Goal: Transaction & Acquisition: Book appointment/travel/reservation

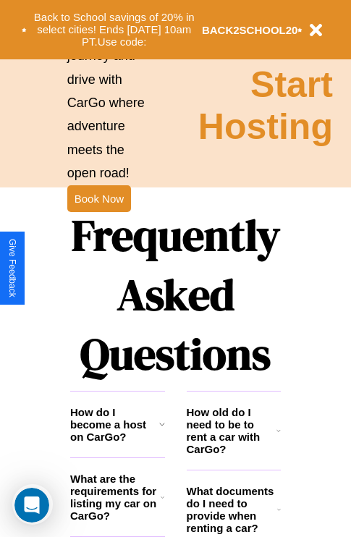
scroll to position [1752, 0]
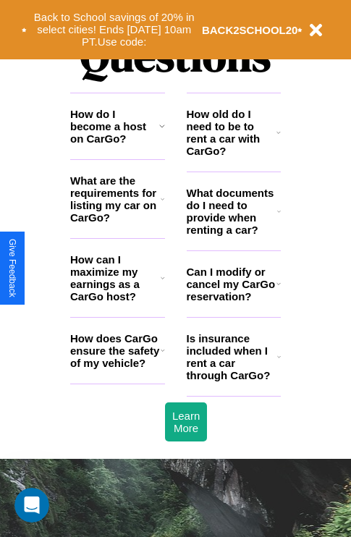
click at [117, 145] on h3 "How do I become a host on CarGo?" at bounding box center [114, 126] width 89 height 37
click at [278, 362] on icon at bounding box center [279, 357] width 4 height 12
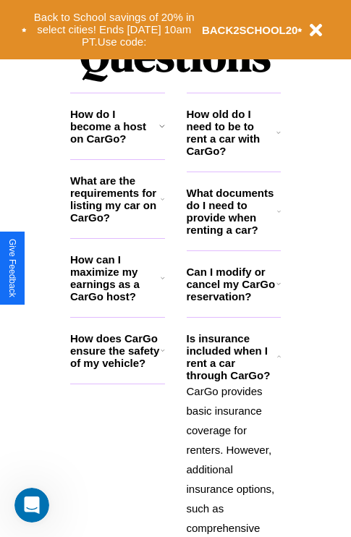
click at [161, 132] on icon at bounding box center [162, 126] width 6 height 12
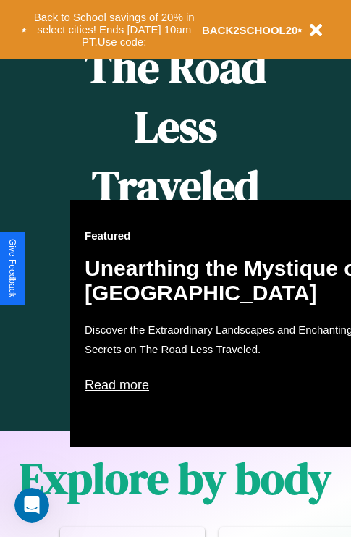
scroll to position [591, 0]
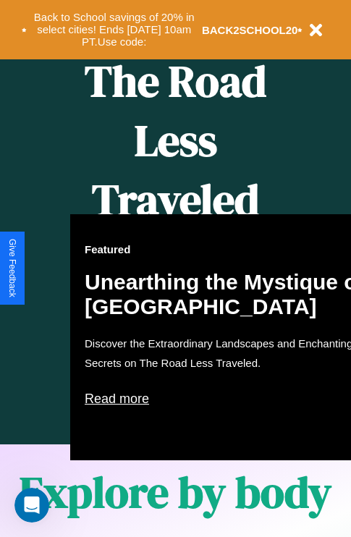
click at [175, 268] on div "Featured Unearthing the Mystique of Iceland Discover the Extraordinary Landscap…" at bounding box center [229, 337] width 318 height 246
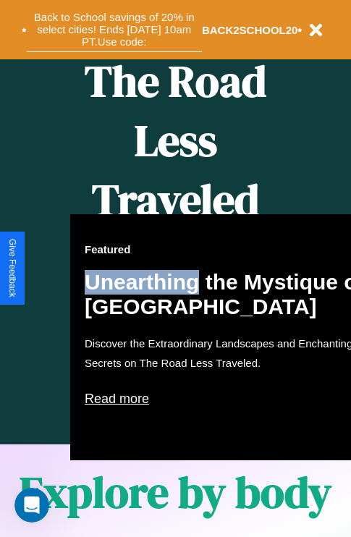
click at [114, 30] on button "Back to School savings of 20% in select cities! Ends 9/1 at 10am PT. Use code:" at bounding box center [114, 29] width 175 height 45
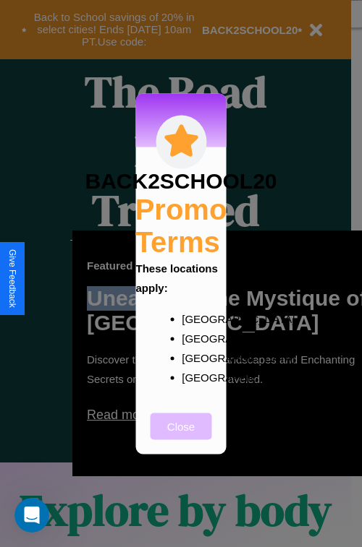
click at [181, 436] on button "Close" at bounding box center [180, 426] width 61 height 27
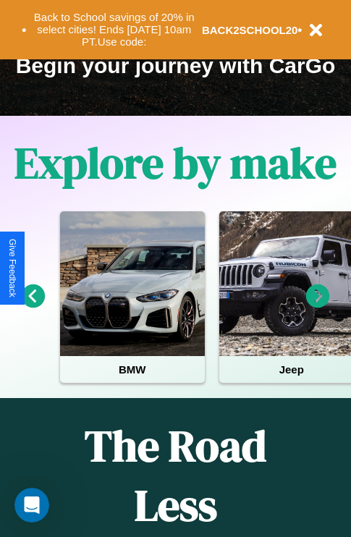
scroll to position [223, 0]
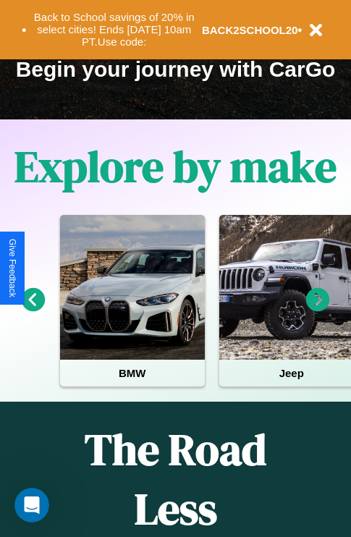
click at [33, 309] on icon at bounding box center [34, 300] width 24 height 24
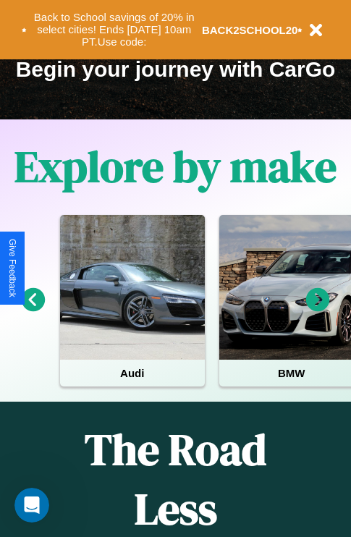
click at [317, 309] on icon at bounding box center [318, 300] width 24 height 24
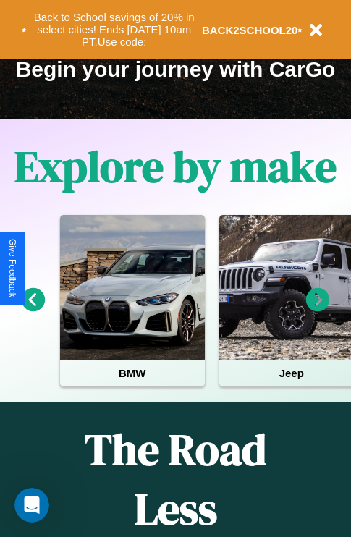
click at [33, 309] on icon at bounding box center [34, 300] width 24 height 24
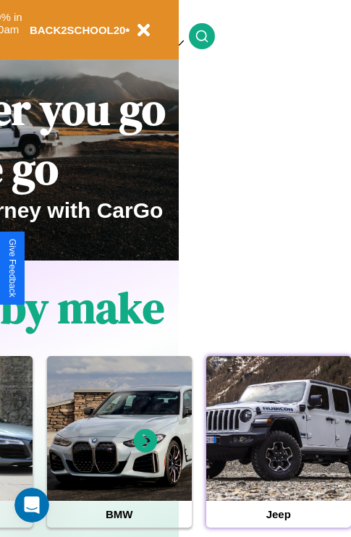
click at [278, 450] on div at bounding box center [278, 428] width 145 height 145
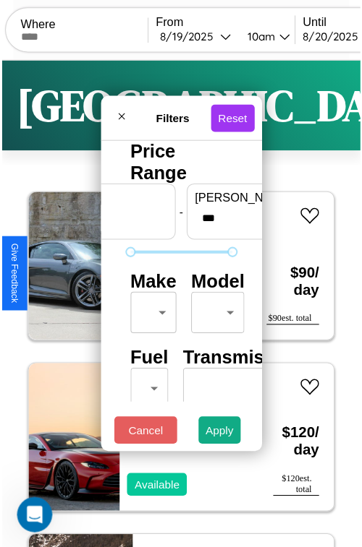
scroll to position [43, 0]
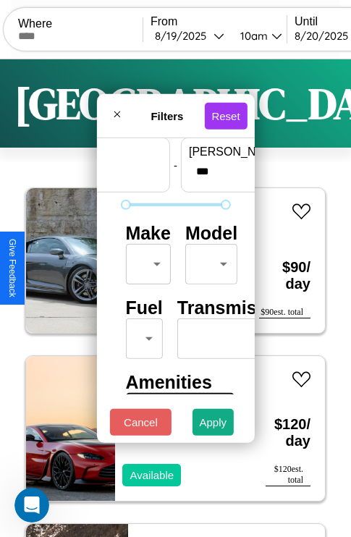
click at [145, 260] on body "CarGo Where From 8 / 19 / 2025 10am Until 8 / 20 / 2025 10am Become a Host Logi…" at bounding box center [175, 298] width 351 height 597
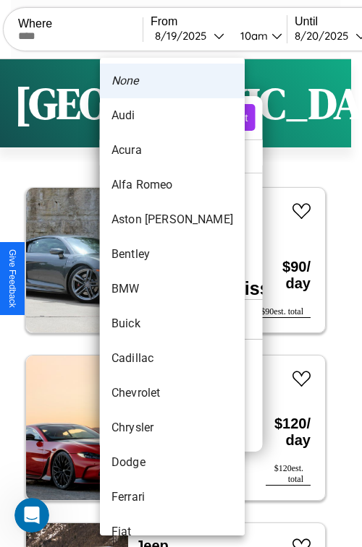
click at [145, 116] on li "Audi" at bounding box center [172, 115] width 145 height 35
type input "****"
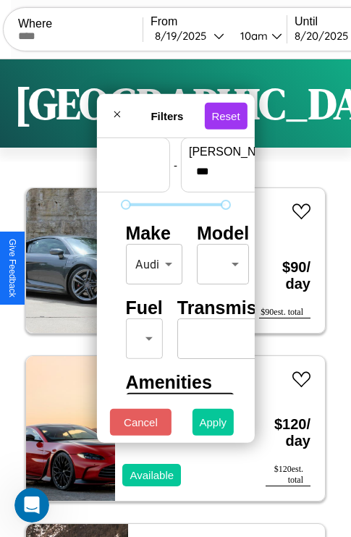
click at [213, 425] on button "Apply" at bounding box center [213, 422] width 42 height 27
